Goal: Transaction & Acquisition: Purchase product/service

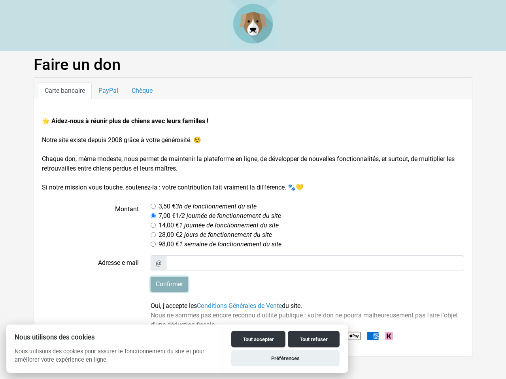
click at [169, 285] on input "Confirmer" at bounding box center [170, 284] width 38 height 15
click at [258, 339] on button "Tout accepter" at bounding box center [258, 339] width 54 height 17
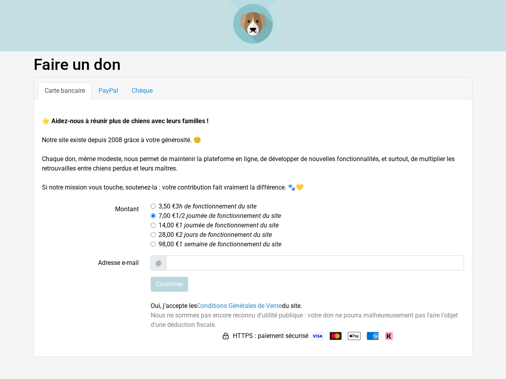
click at [313, 341] on button "Tout refuser" at bounding box center [314, 349] width 52 height 17
click at [285, 357] on html "Faire un don Carte bancaire PayPal Chèque 🌟 Aidez-nous à réunir plus de chiens …" at bounding box center [253, 178] width 506 height 357
